Goal: Download file/media

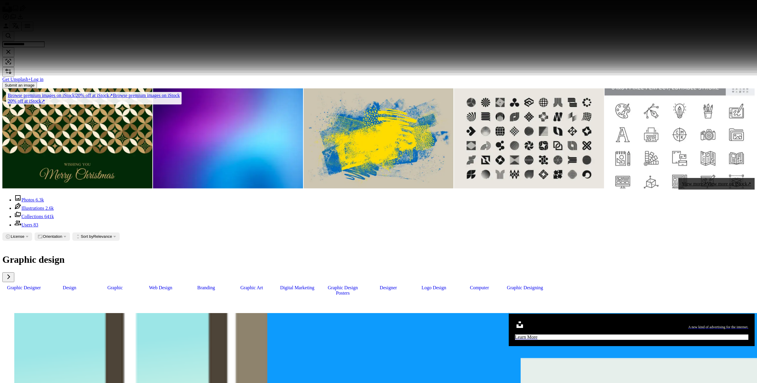
scroll to position [516, 0]
